Goal: Transaction & Acquisition: Purchase product/service

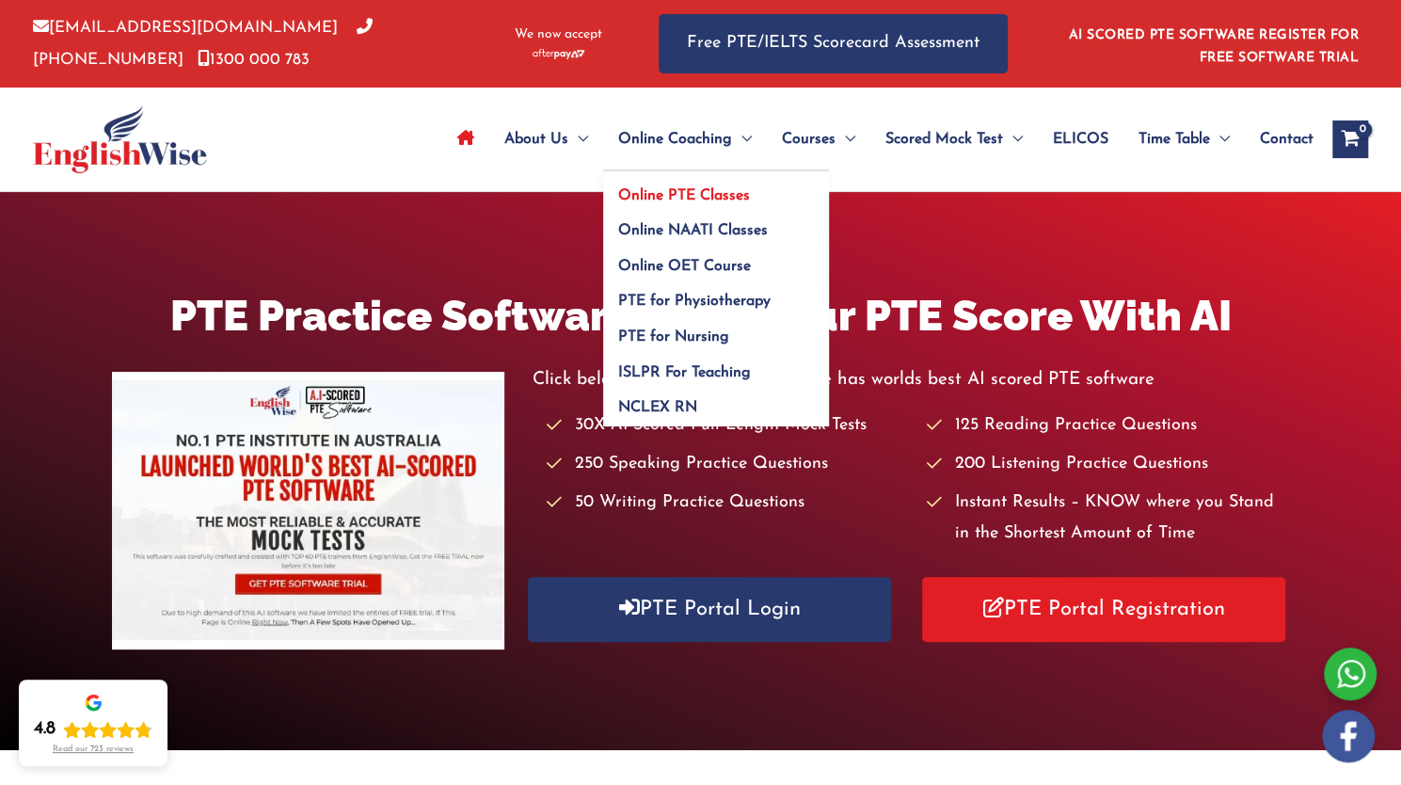
click at [696, 187] on link "Online PTE Classes" at bounding box center [716, 189] width 226 height 36
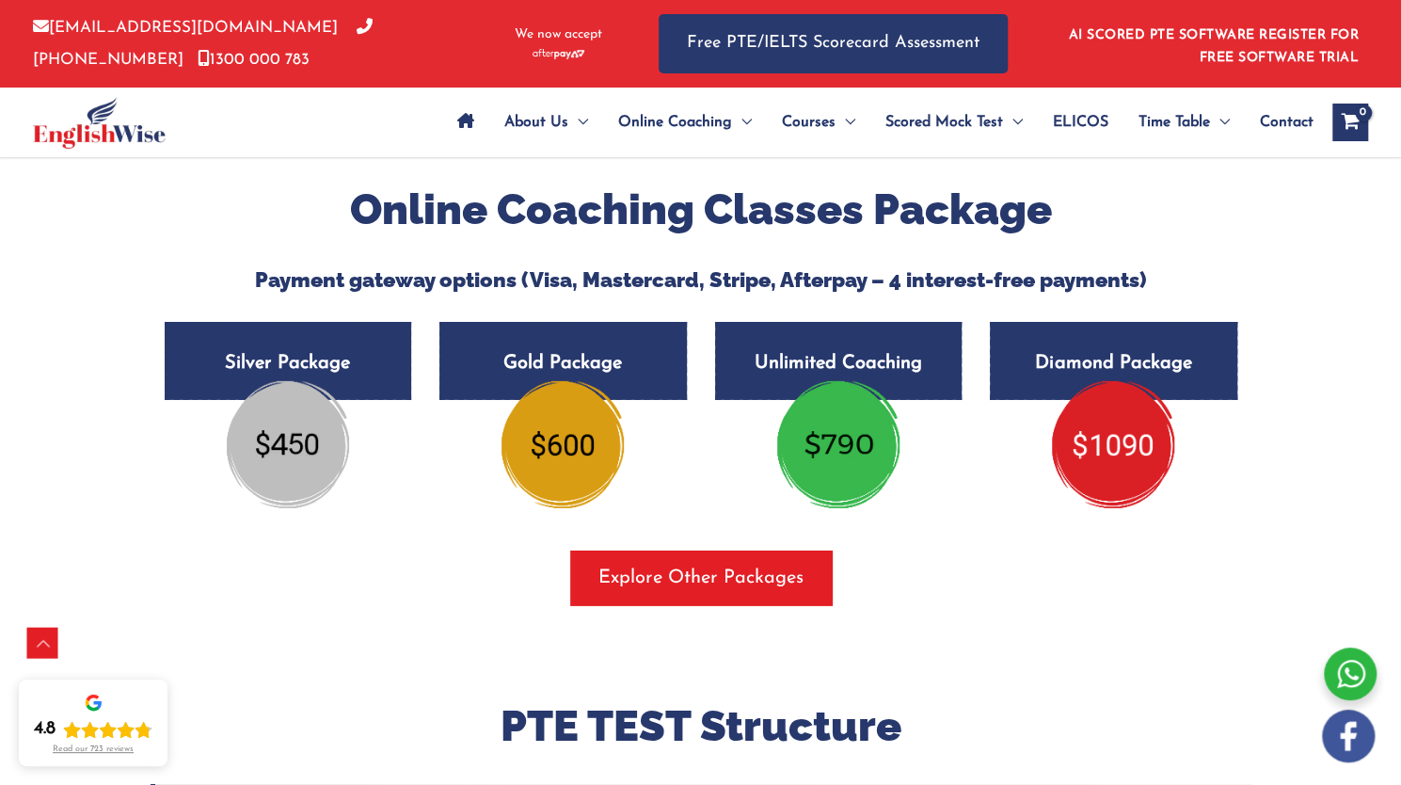
scroll to position [3212, 0]
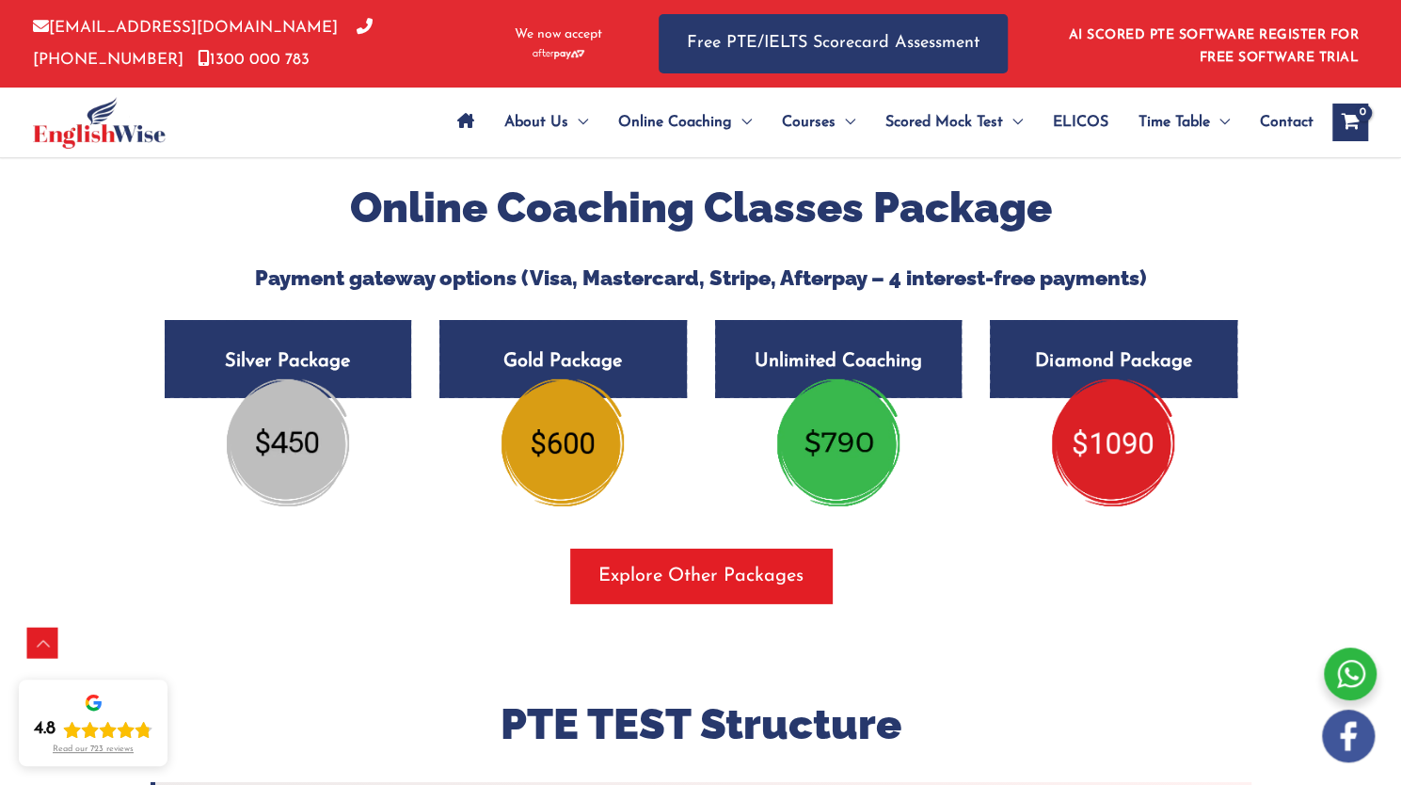
click at [835, 458] on img at bounding box center [838, 442] width 122 height 126
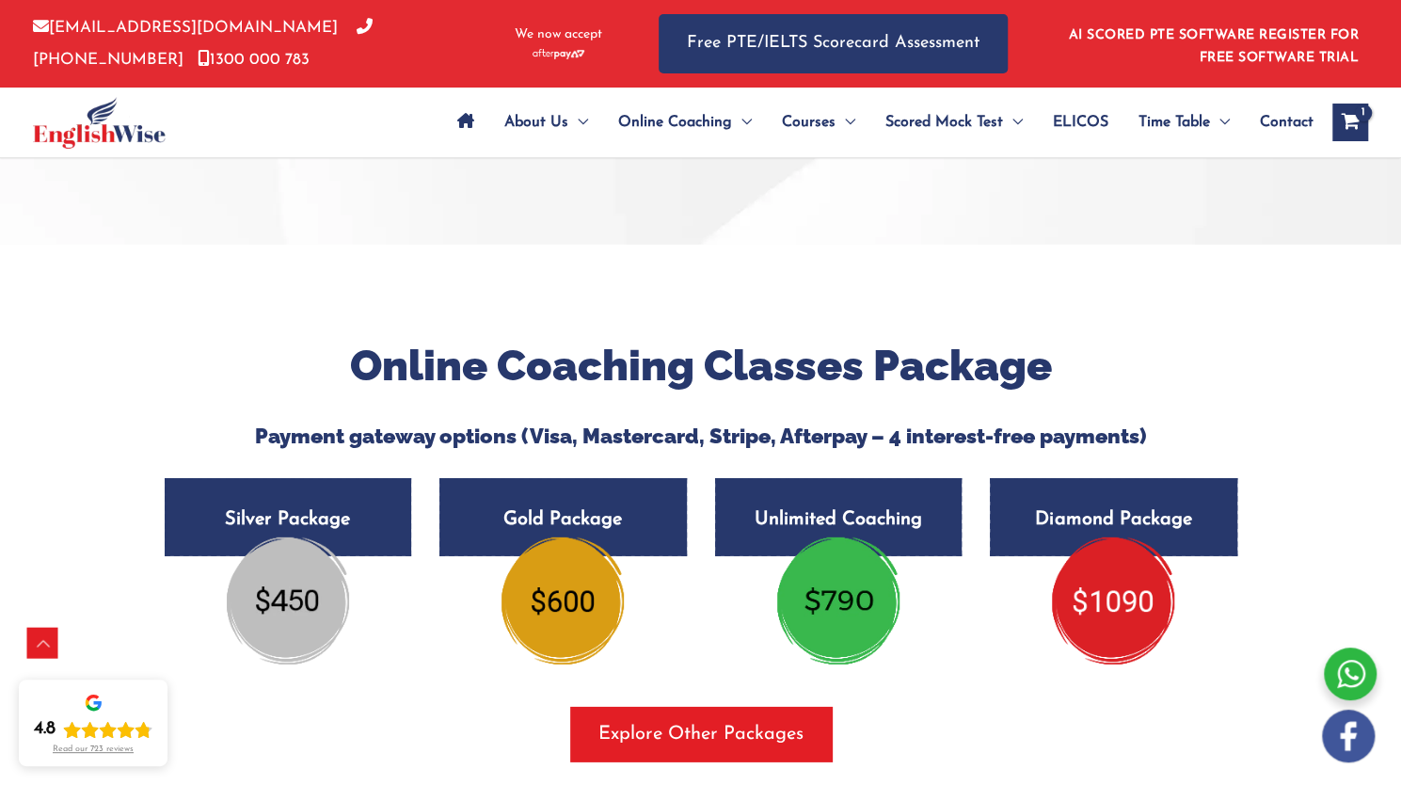
click at [848, 592] on img at bounding box center [838, 600] width 122 height 126
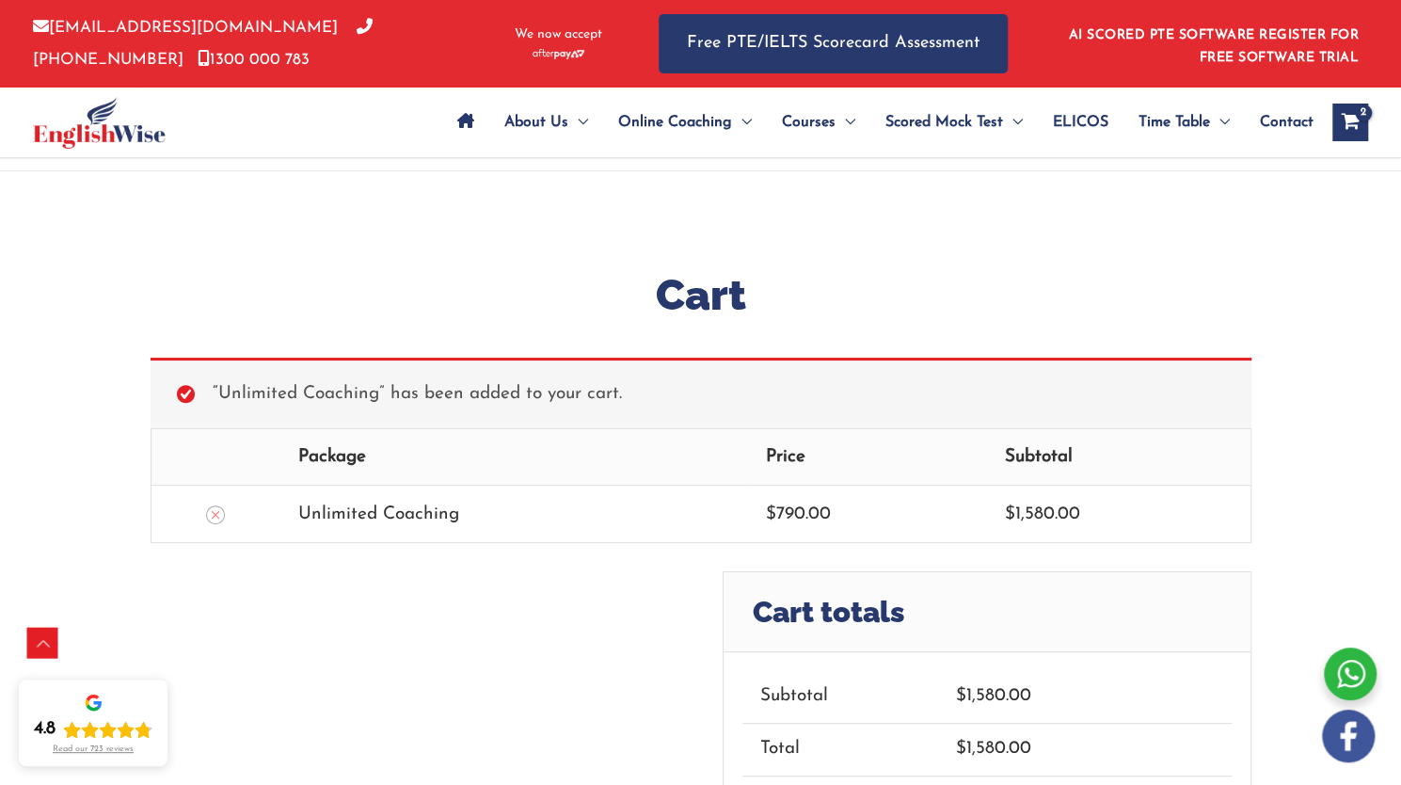
scroll to position [578, 0]
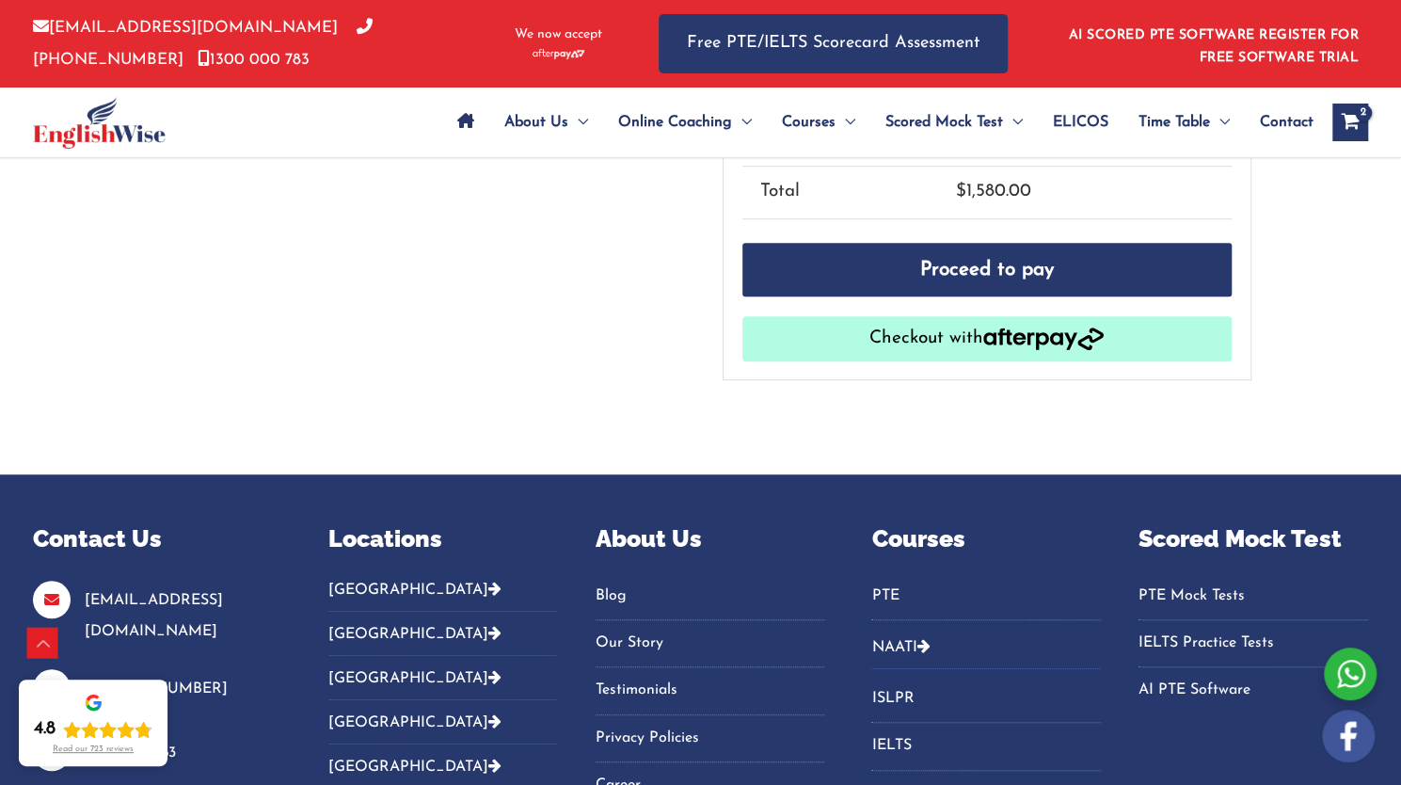
click at [963, 336] on button "Checkout with" at bounding box center [986, 338] width 489 height 45
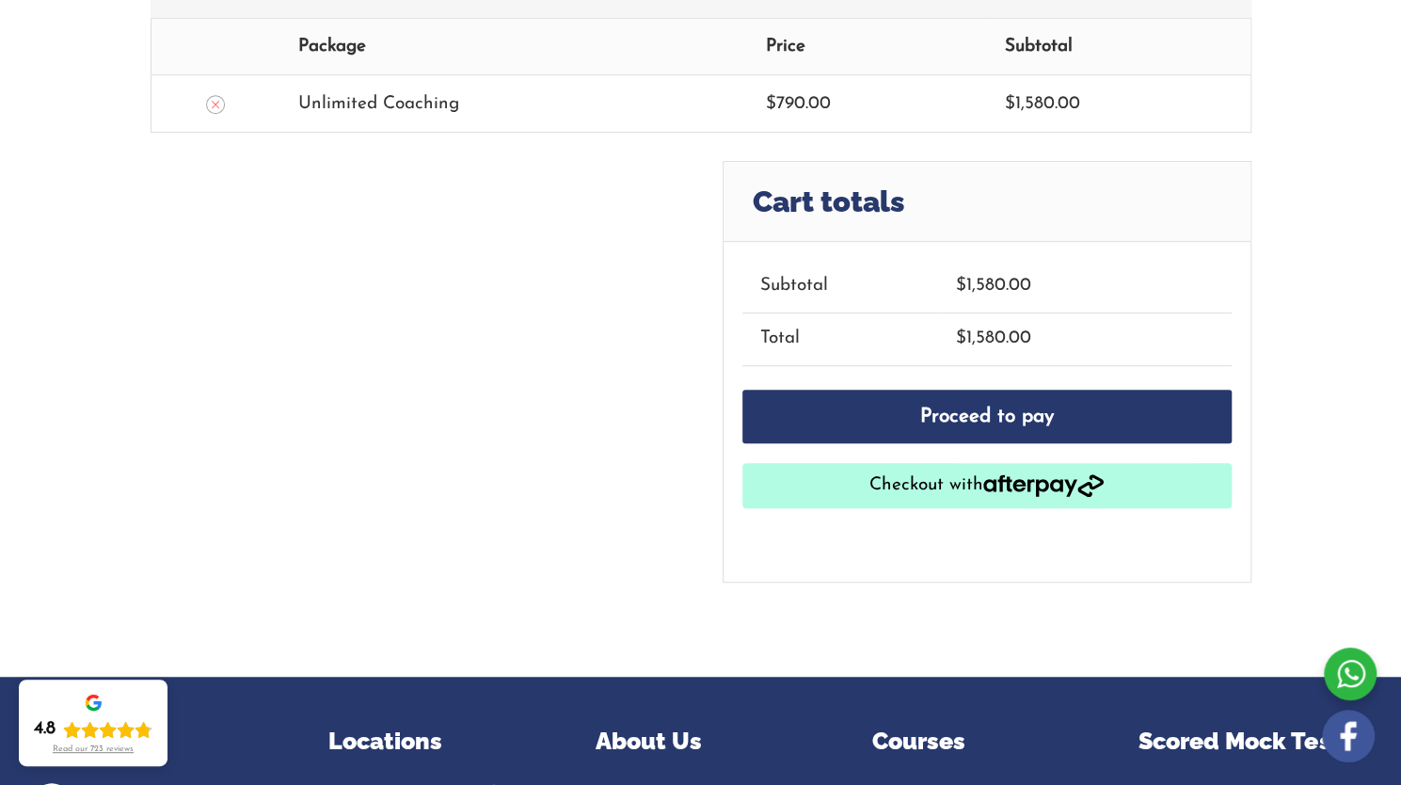
scroll to position [0, 0]
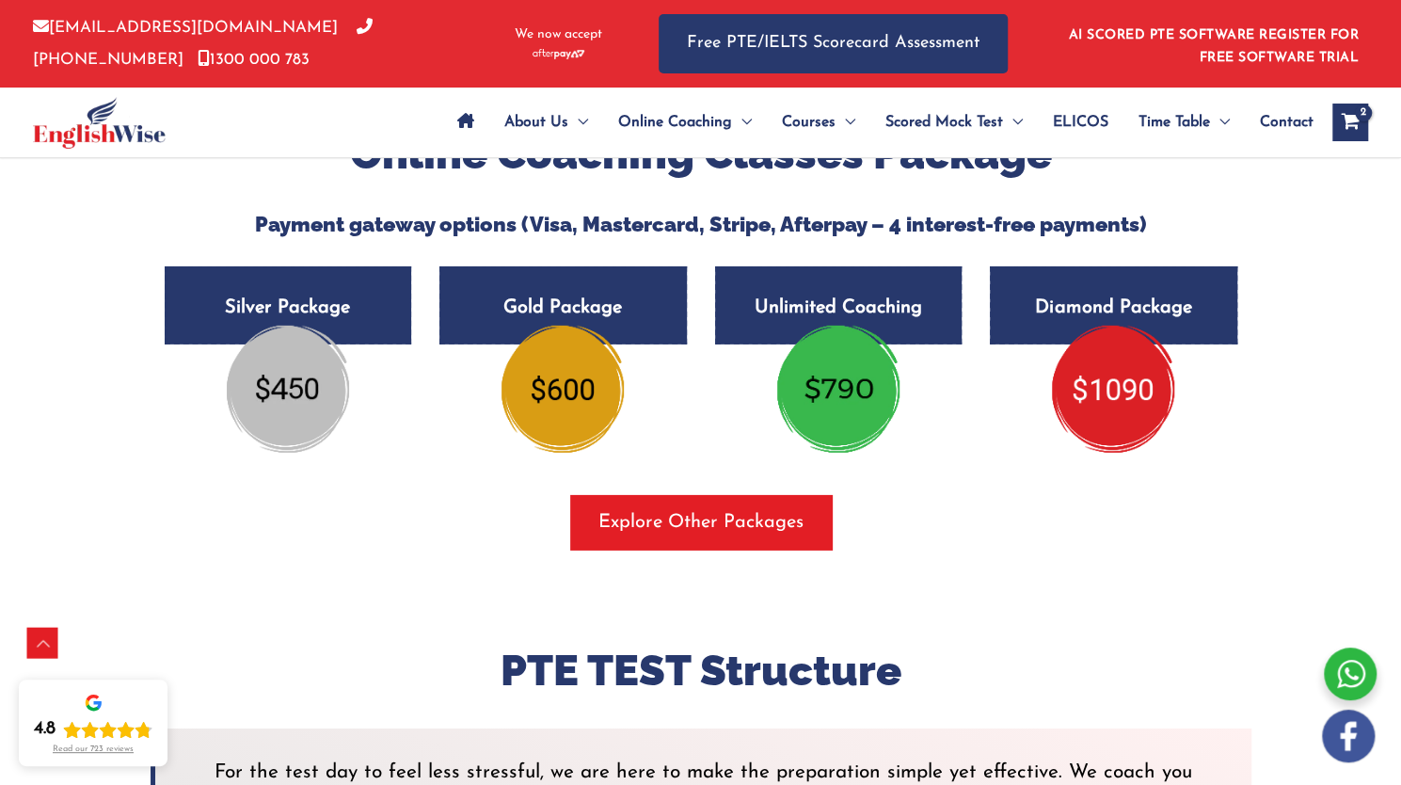
click at [583, 397] on img at bounding box center [562, 389] width 122 height 126
